Goal: Task Accomplishment & Management: Complete application form

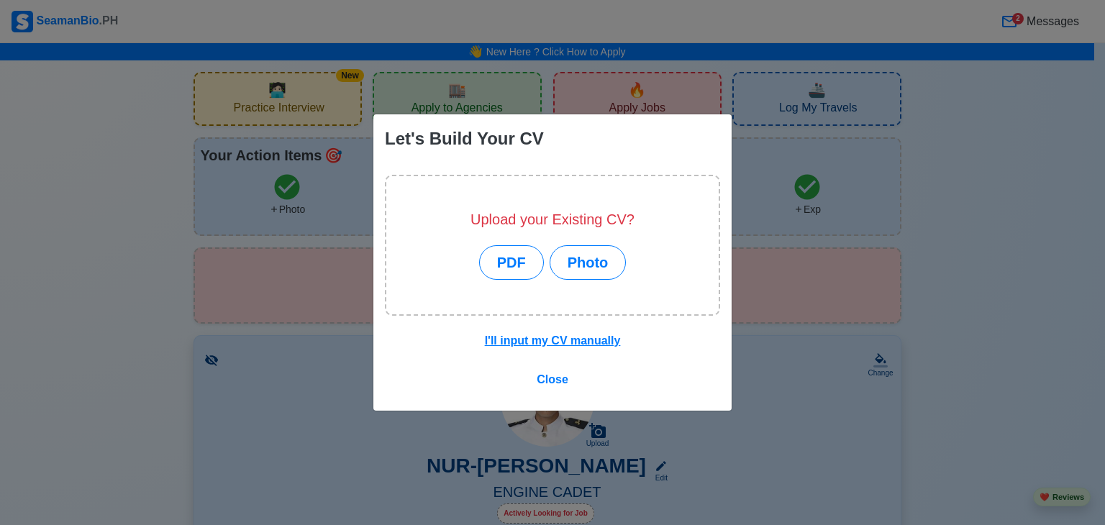
click at [178, 309] on div "Let's Build Your CV Upload your Existing CV? PDF Photo I'll input my CV manuall…" at bounding box center [552, 262] width 1105 height 525
click at [545, 377] on span "Close" at bounding box center [553, 379] width 32 height 12
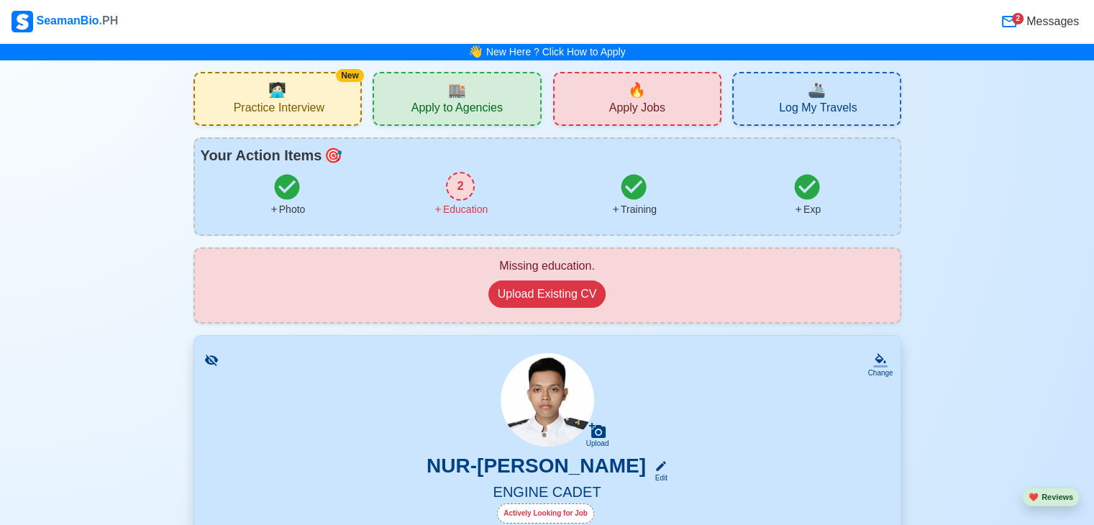
click at [1030, 24] on span "Messages" at bounding box center [1051, 21] width 55 height 17
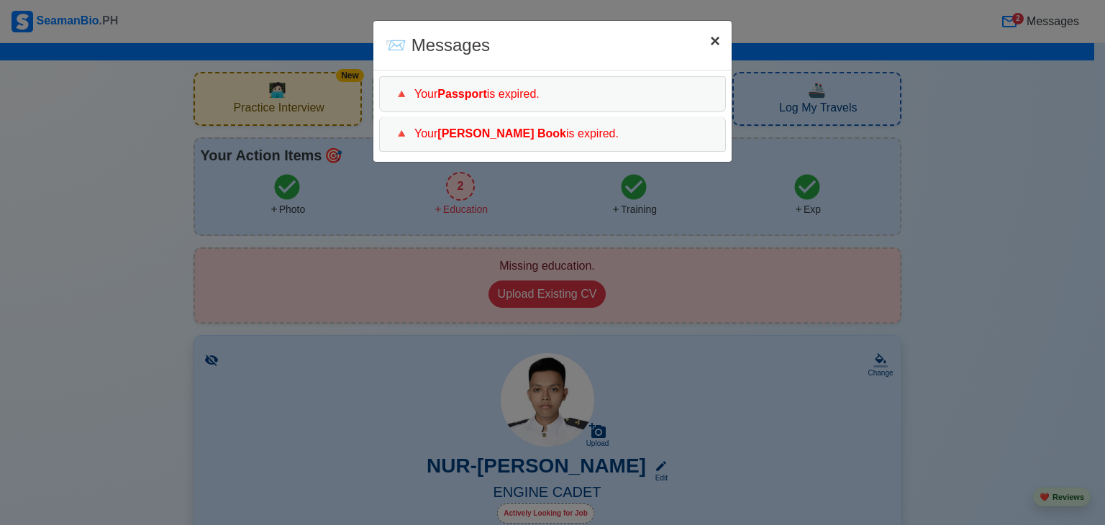
click at [705, 42] on button "× Close" at bounding box center [715, 41] width 33 height 40
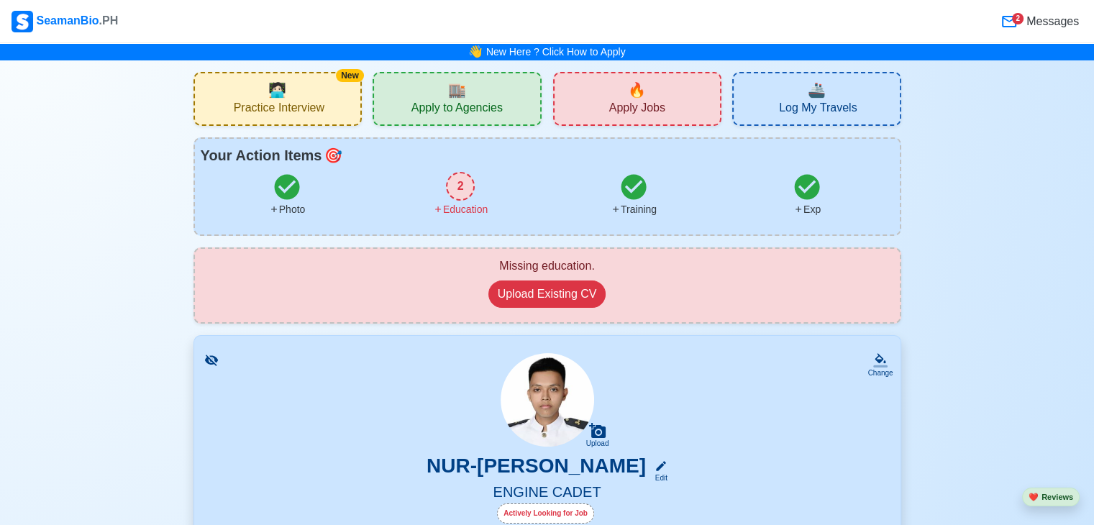
click at [491, 93] on div "🏬 Apply to Agencies" at bounding box center [457, 99] width 169 height 54
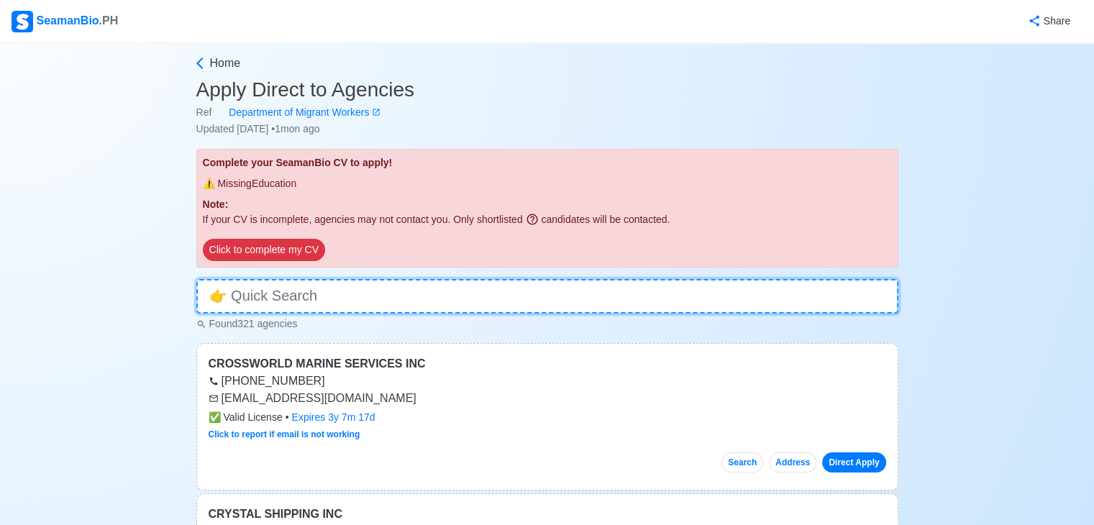
click at [361, 303] on input at bounding box center [547, 296] width 702 height 35
type input "a"
type input "A"
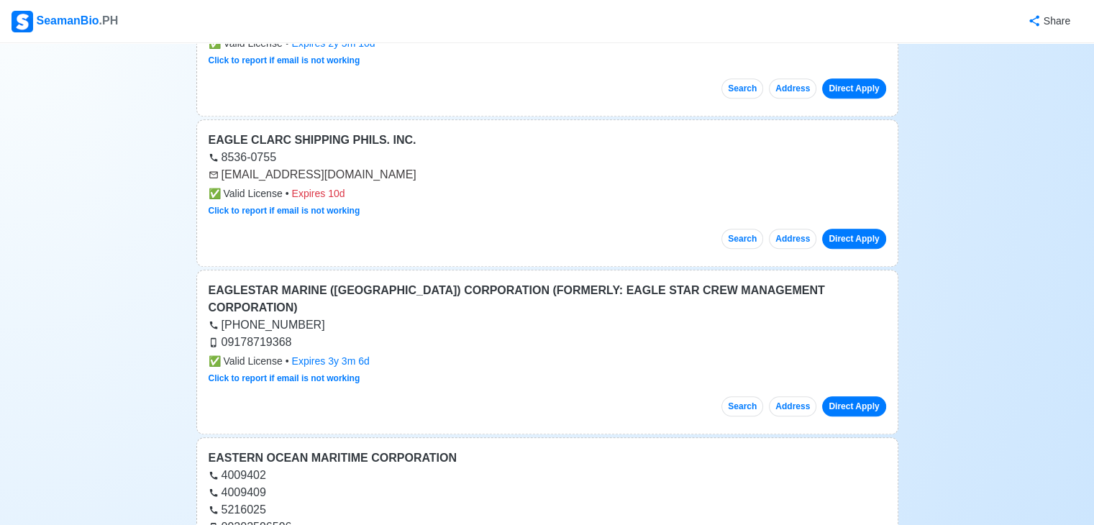
scroll to position [628, 0]
